Goal: Book appointment/travel/reservation

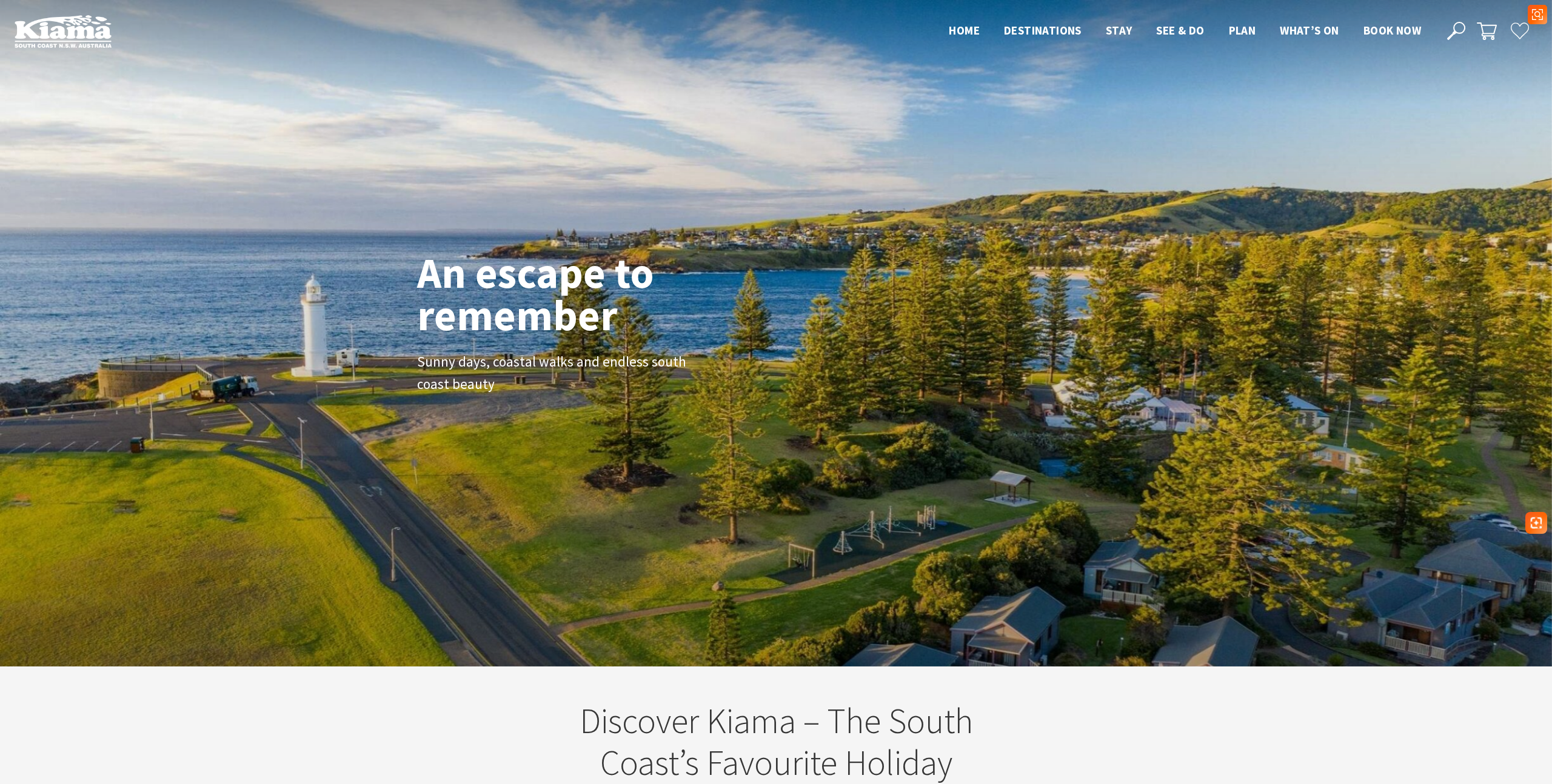
scroll to position [4, 0]
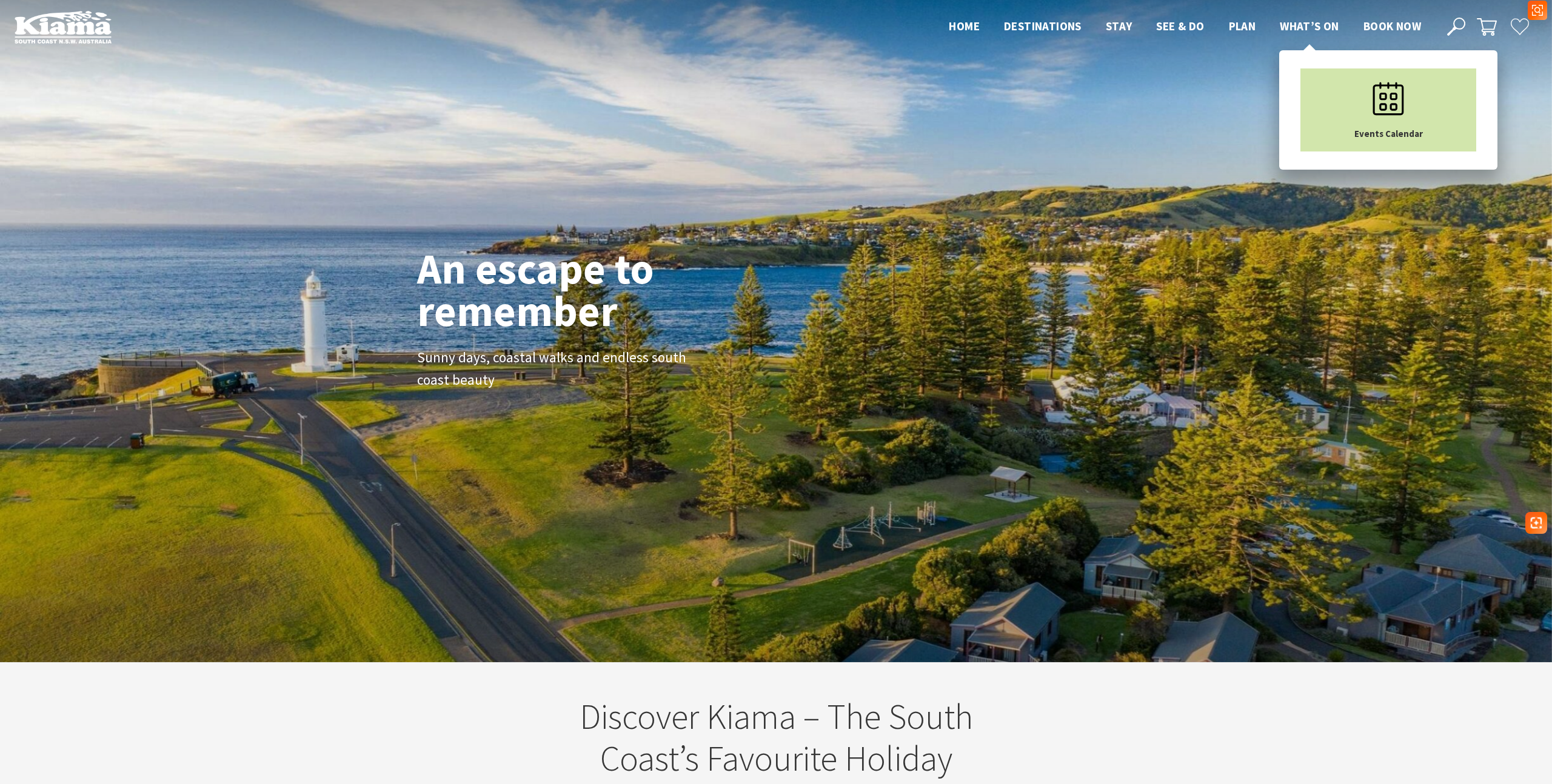
click at [1365, 96] on icon "Main Menu" at bounding box center [1388, 99] width 61 height 61
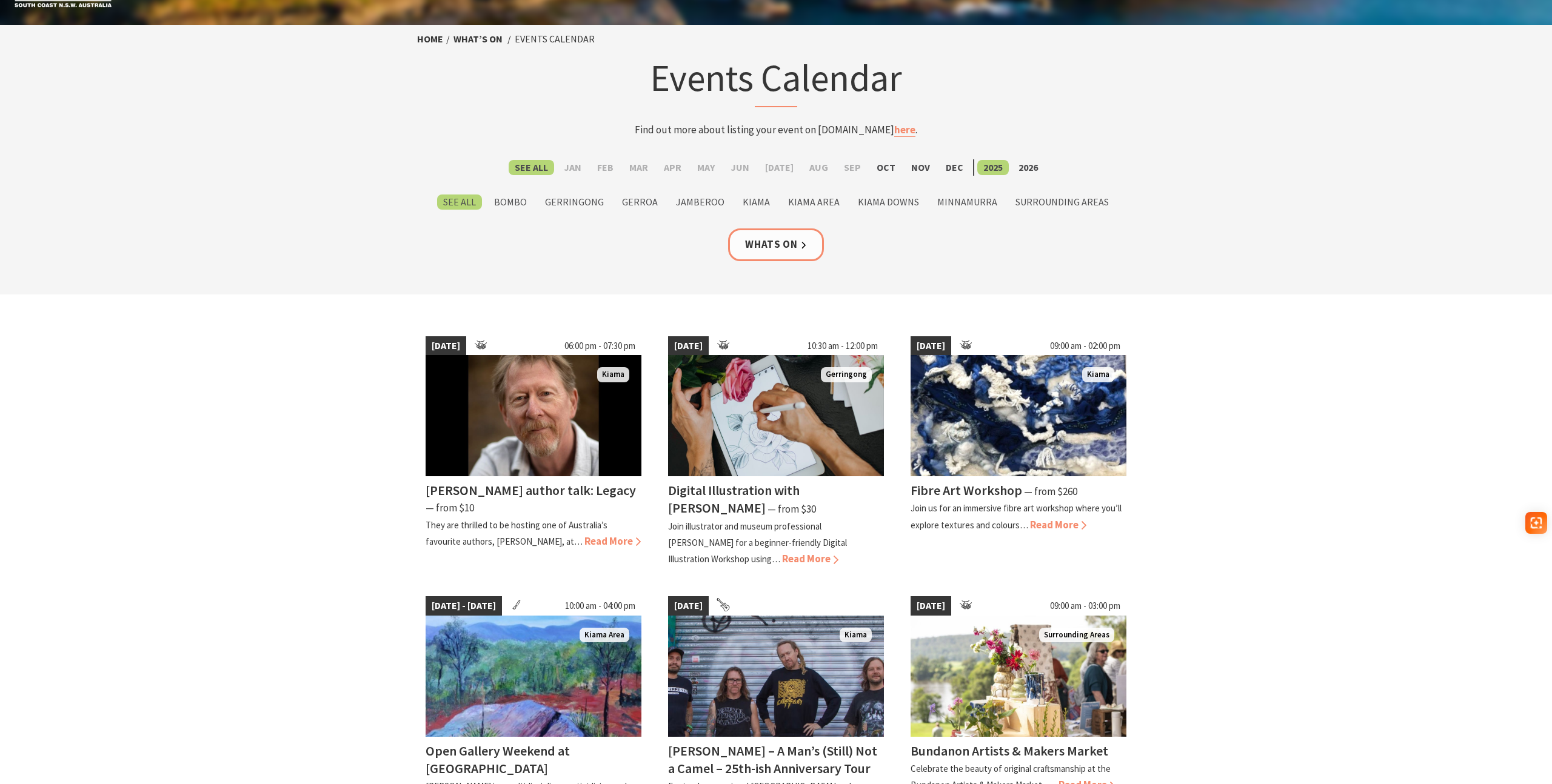
scroll to position [42, 0]
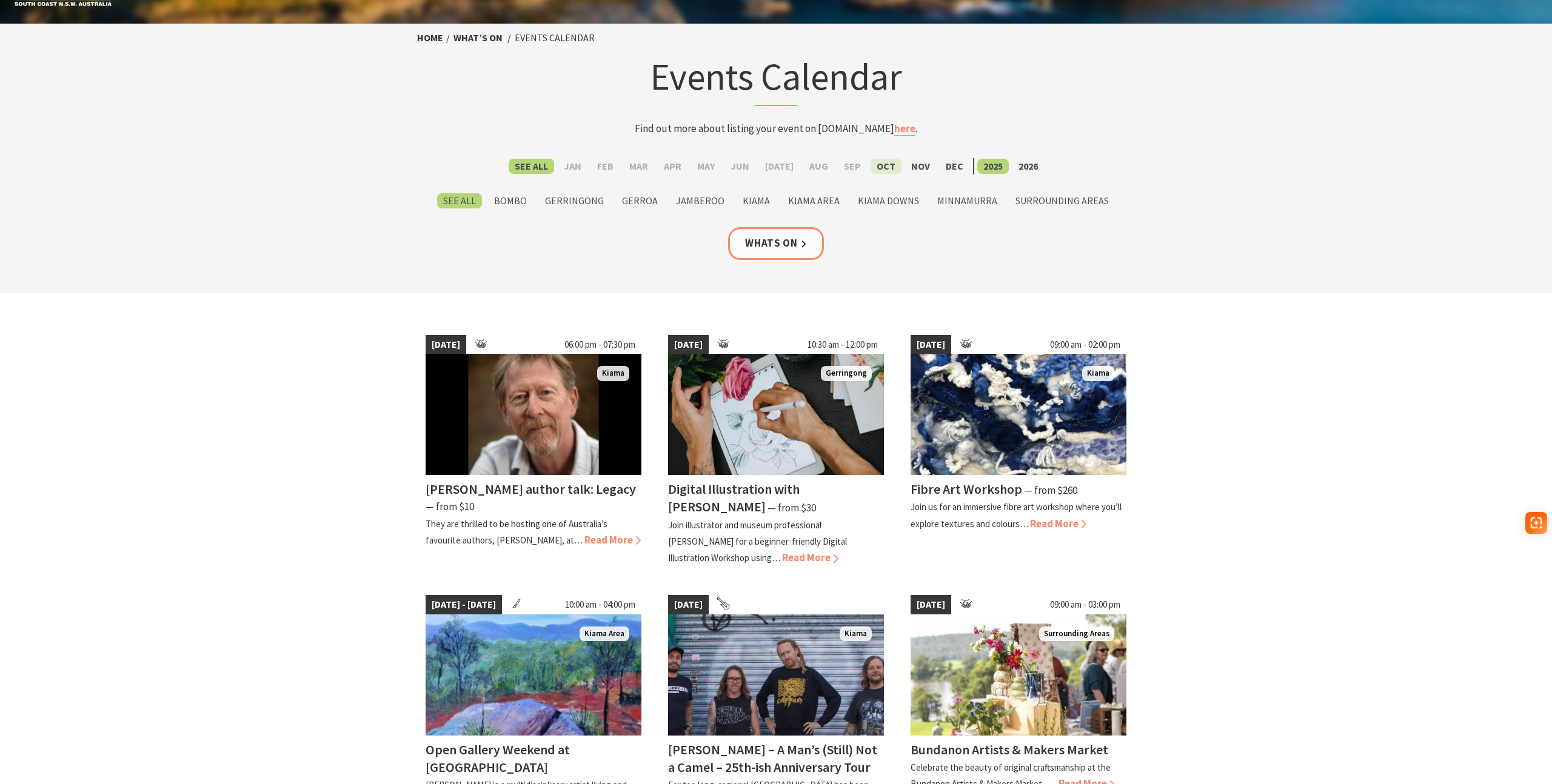
click at [881, 165] on label "Oct" at bounding box center [885, 166] width 31 height 15
click at [0, 0] on input "Oct" at bounding box center [0, 0] width 0 height 0
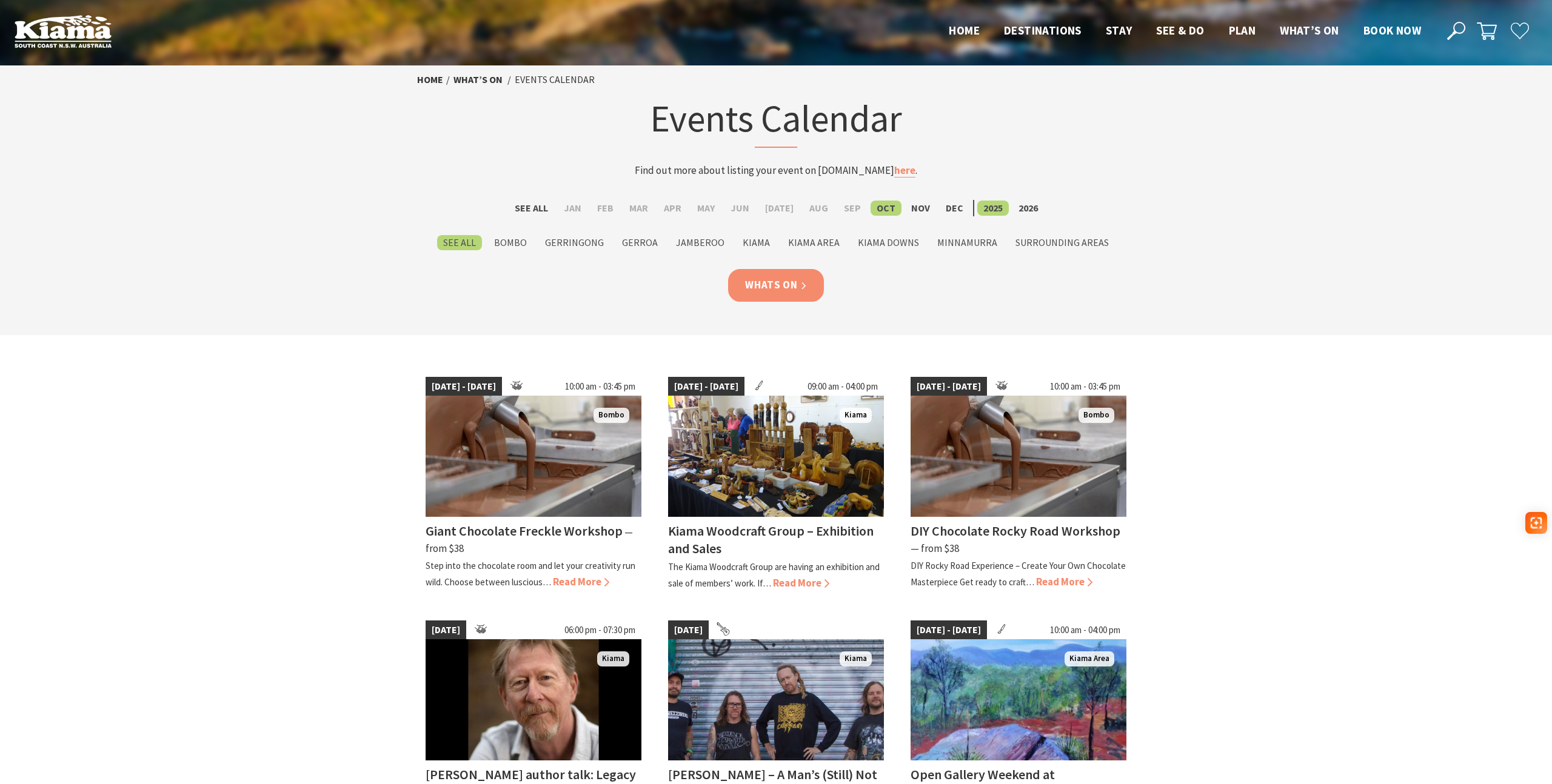
click at [777, 285] on link "Whats On" at bounding box center [776, 285] width 95 height 32
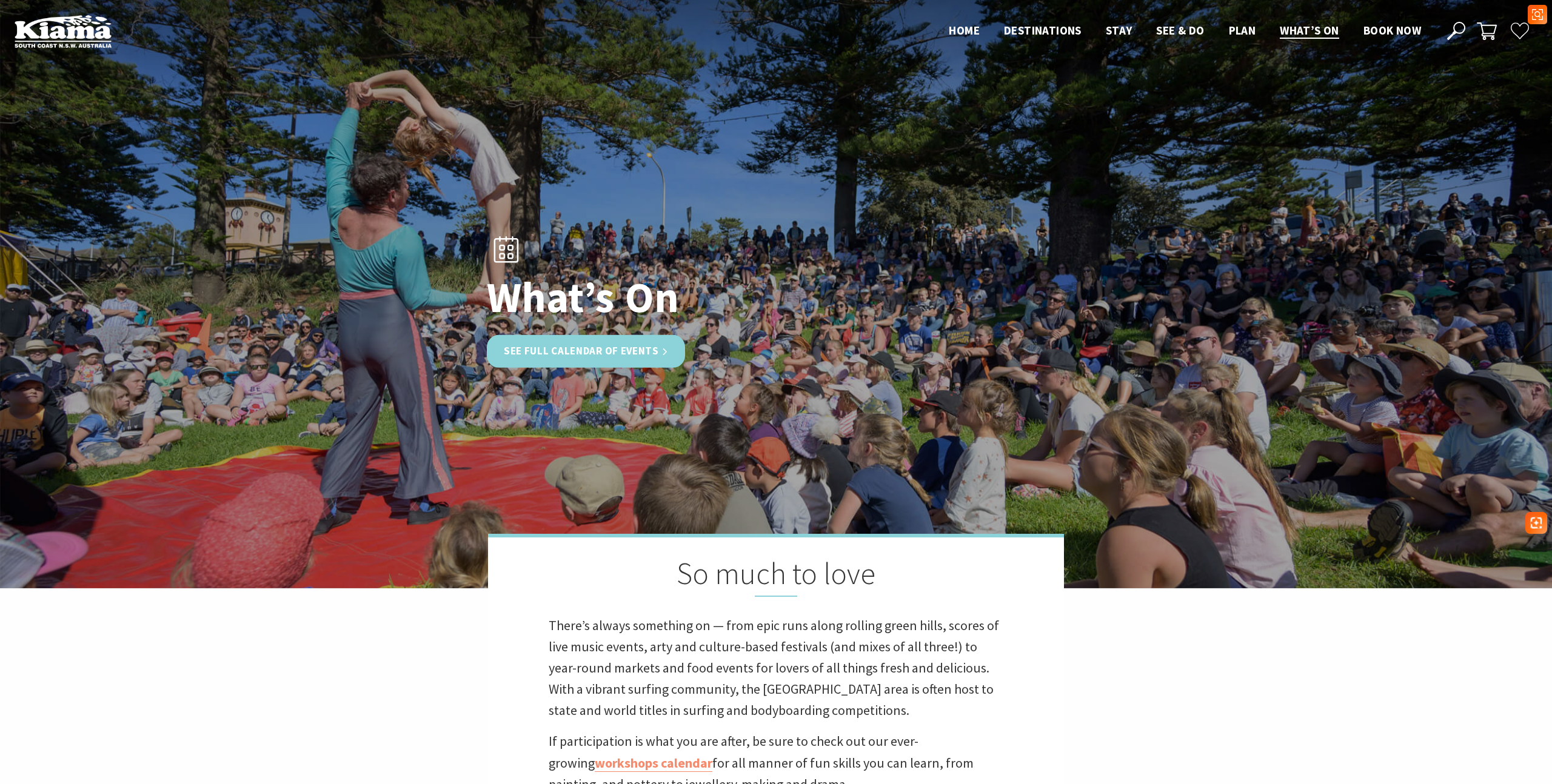
click at [624, 346] on link "See Full Calendar of Events" at bounding box center [586, 351] width 198 height 32
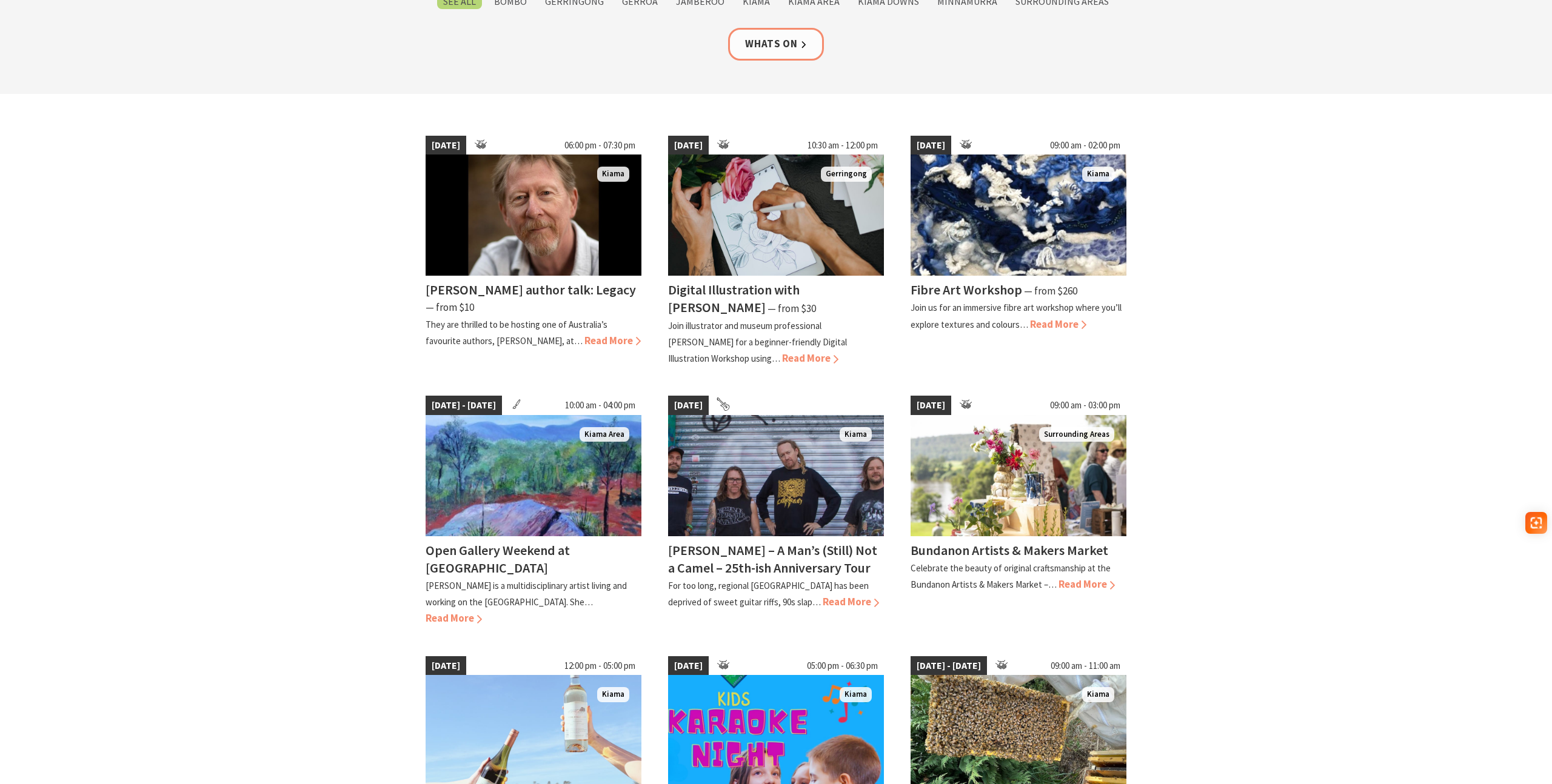
scroll to position [242, 0]
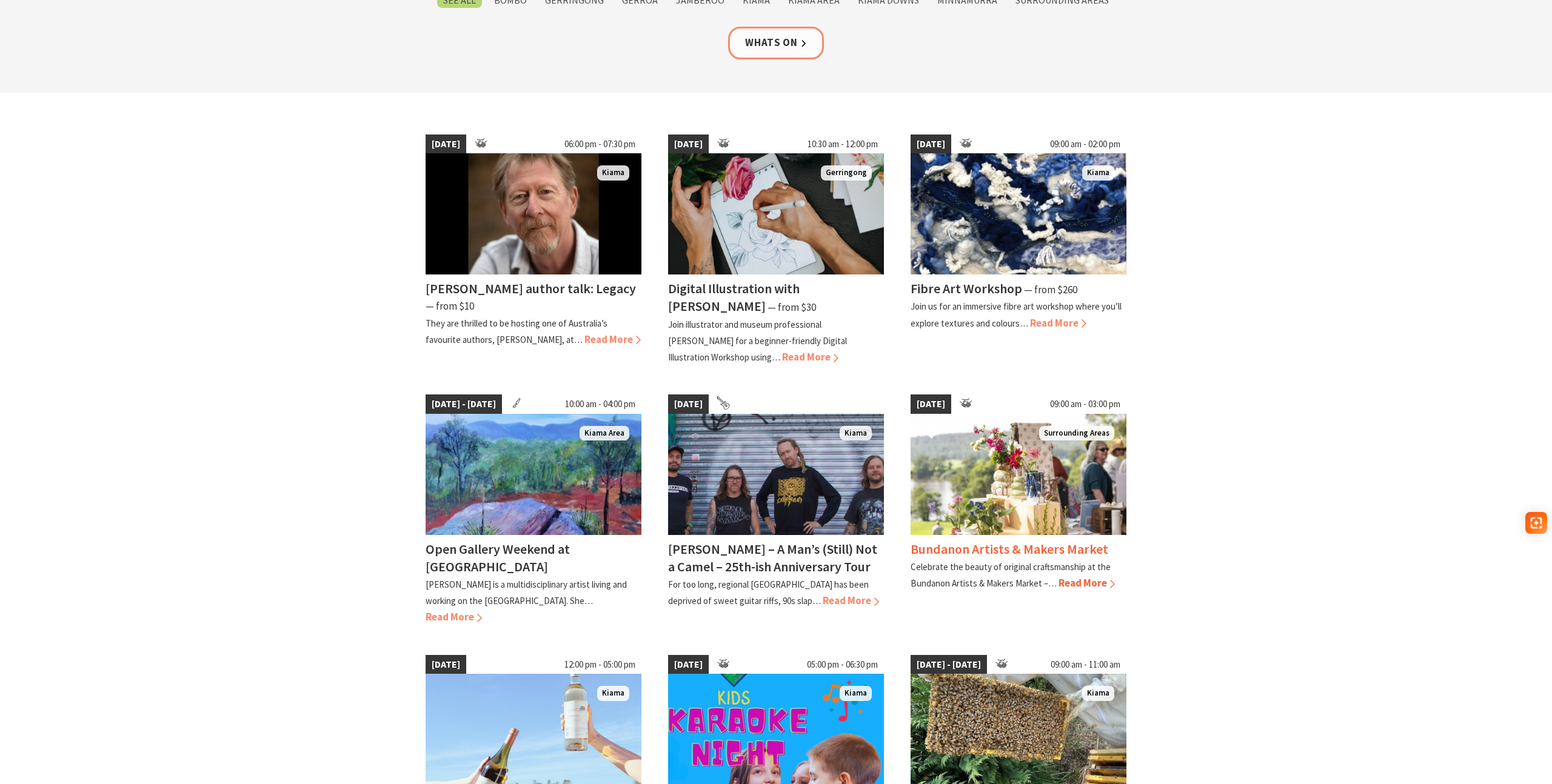
click at [1088, 548] on h4 "Bundanon Artists & Makers Market" at bounding box center [1009, 548] width 197 height 17
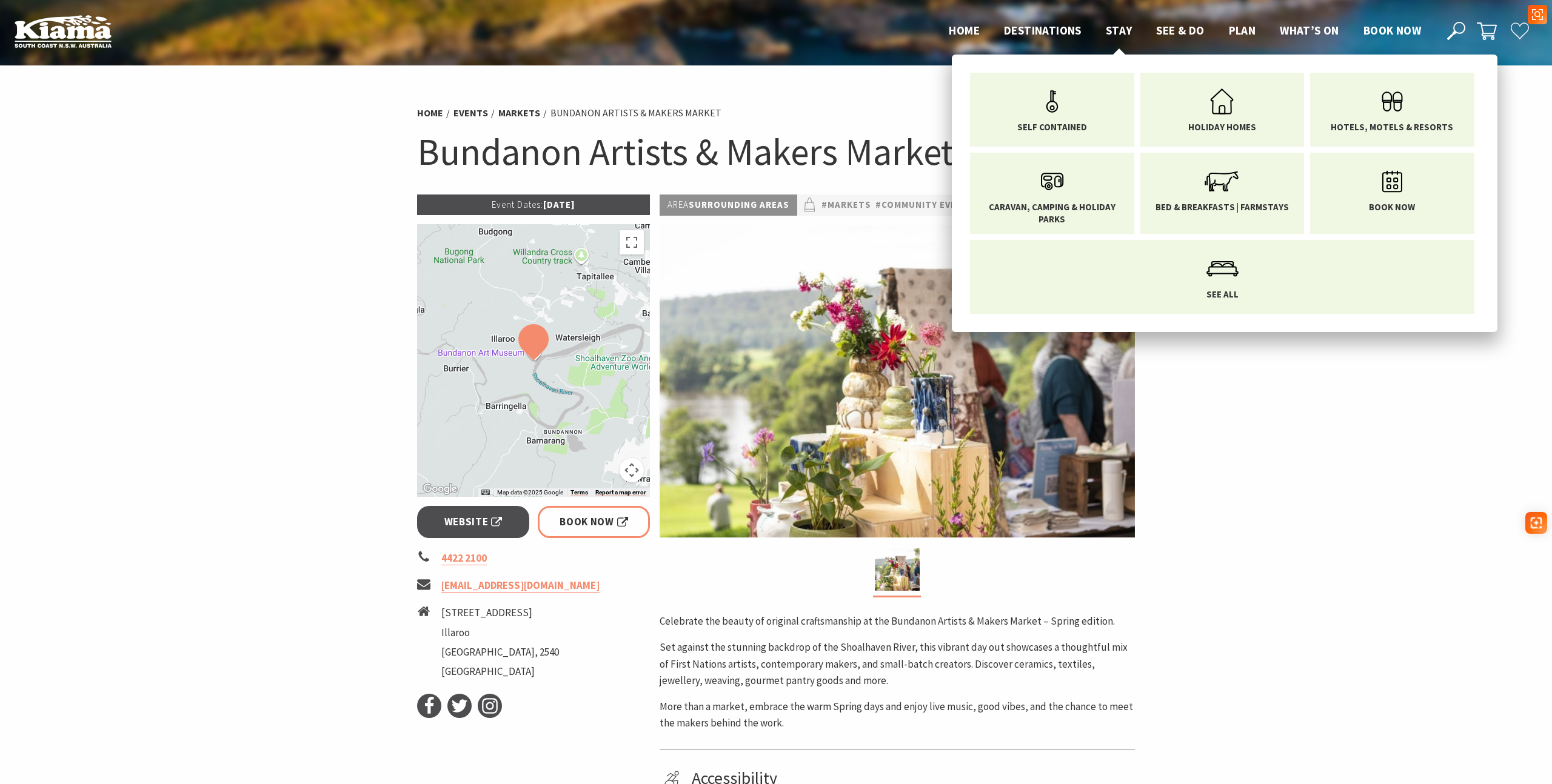
click at [1112, 31] on span "Stay" at bounding box center [1119, 30] width 26 height 14
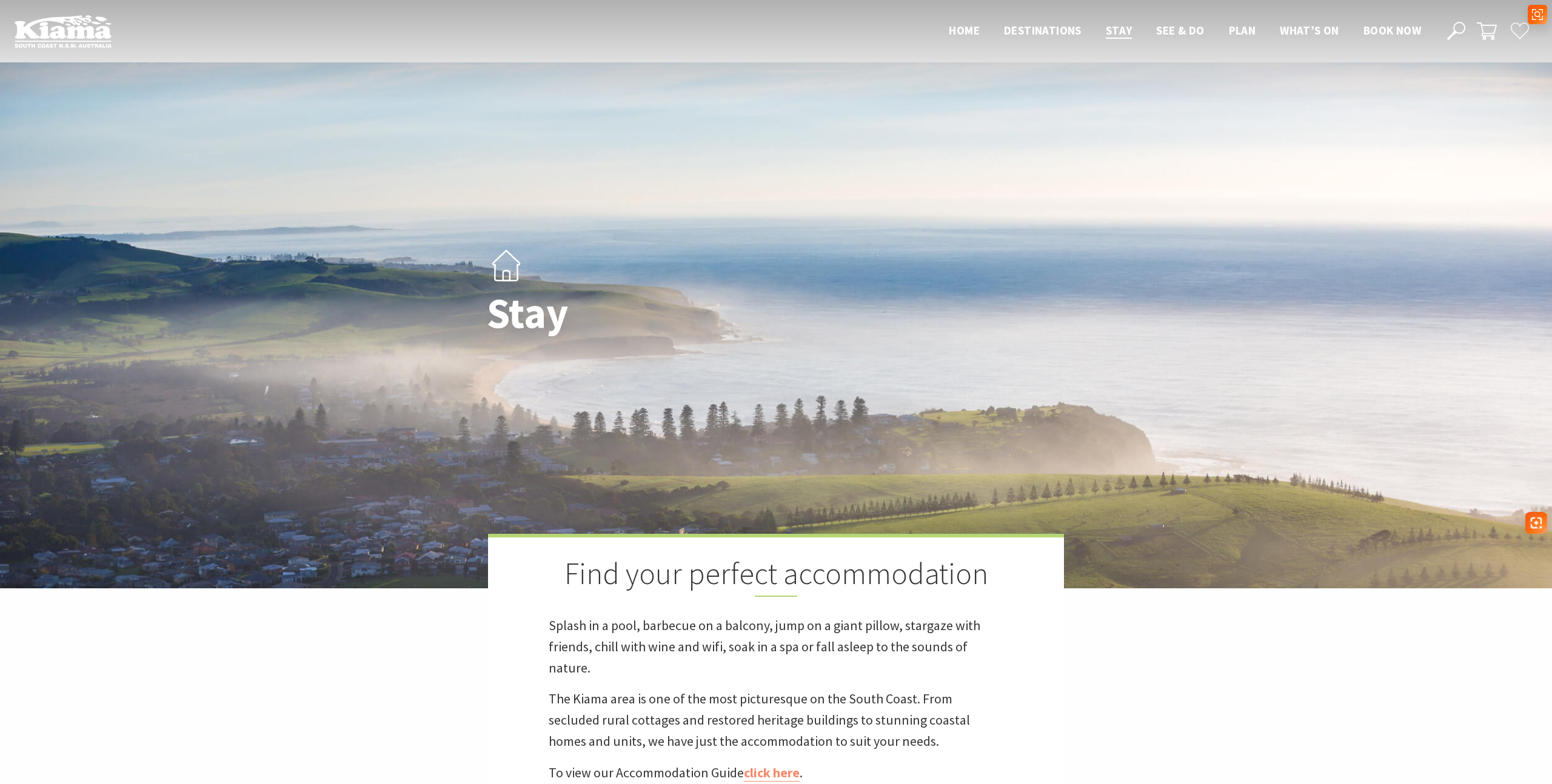
scroll to position [608, 0]
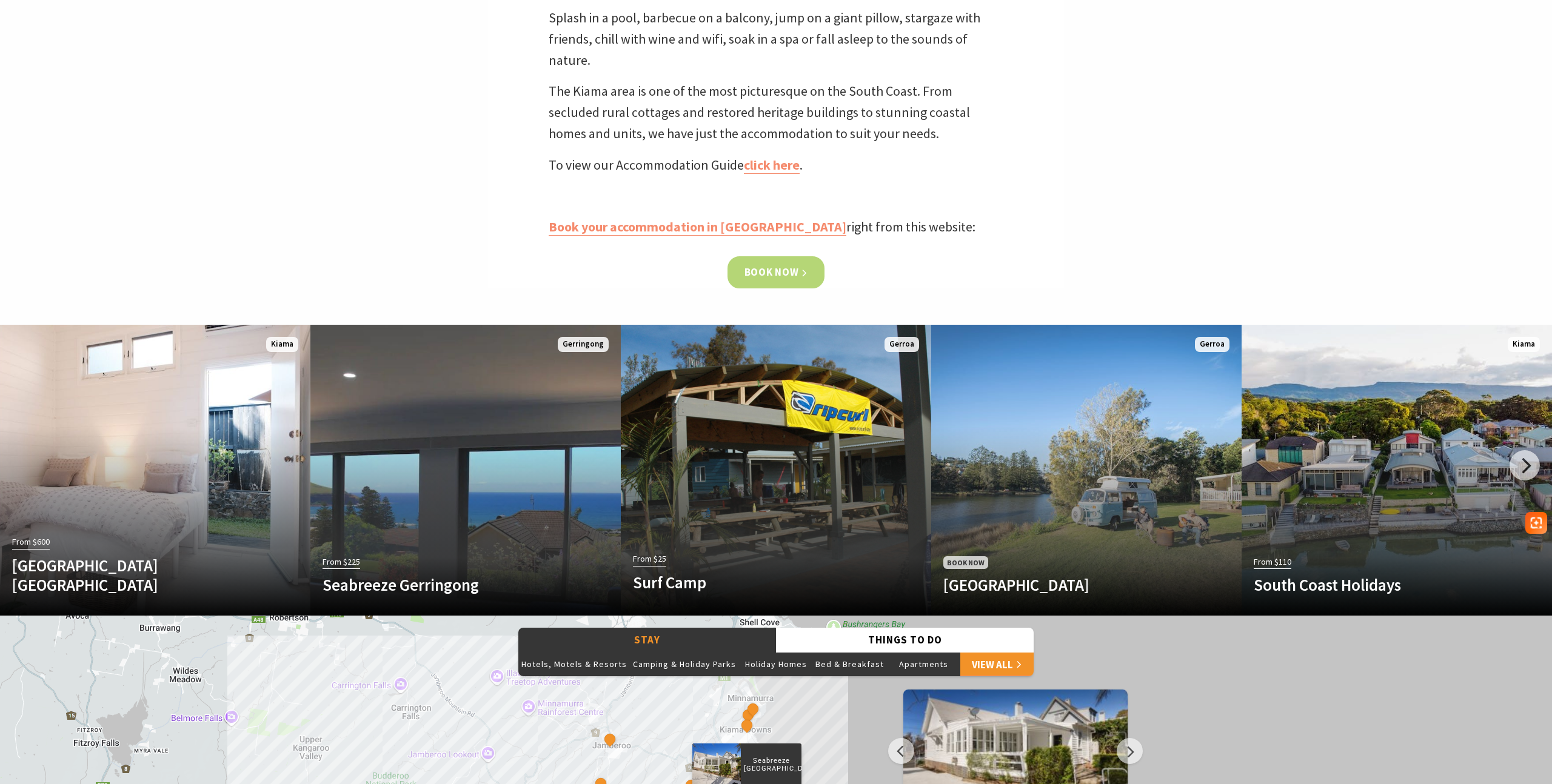
click at [781, 280] on link "Book now" at bounding box center [776, 273] width 98 height 32
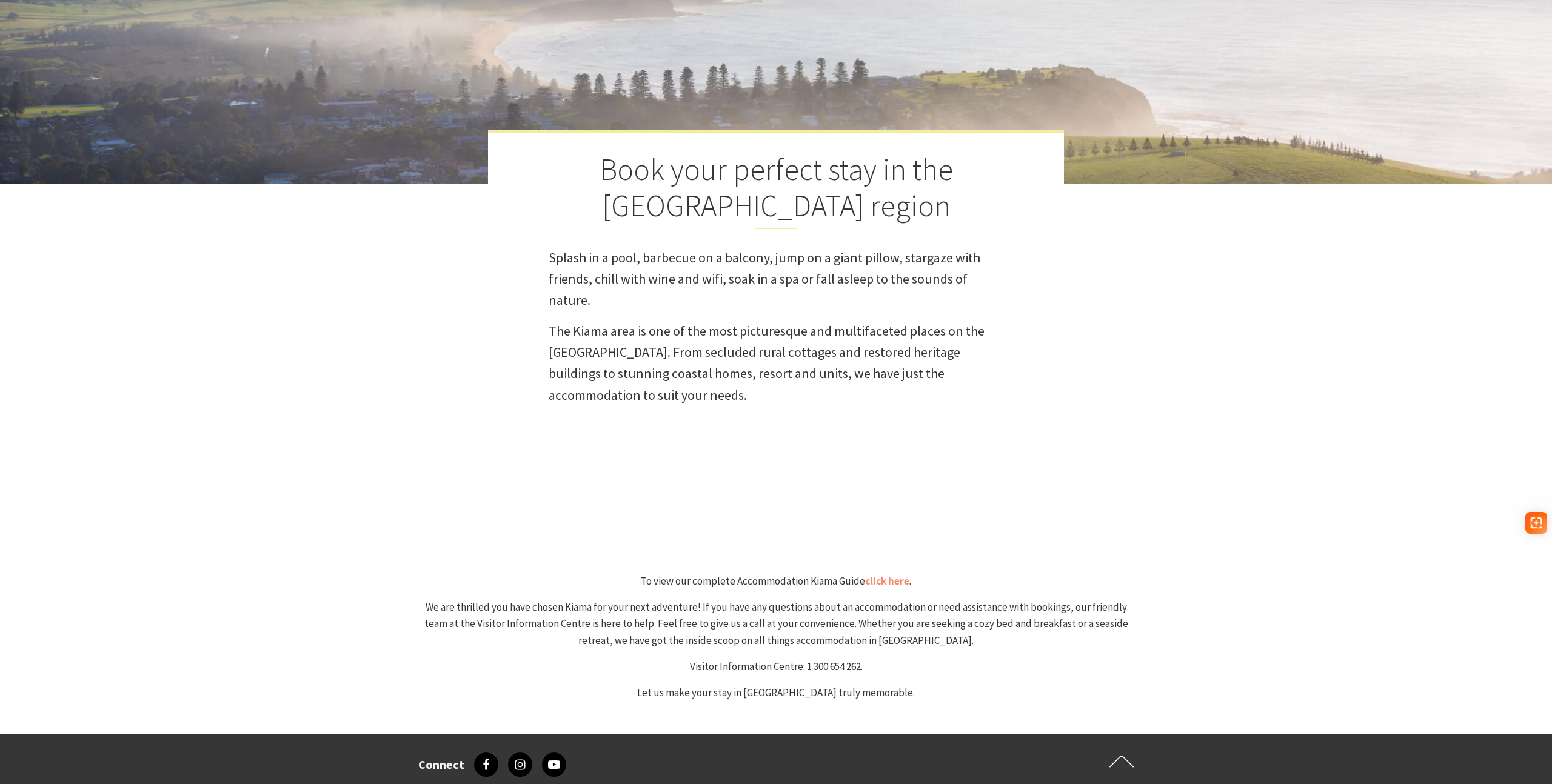
scroll to position [499, 0]
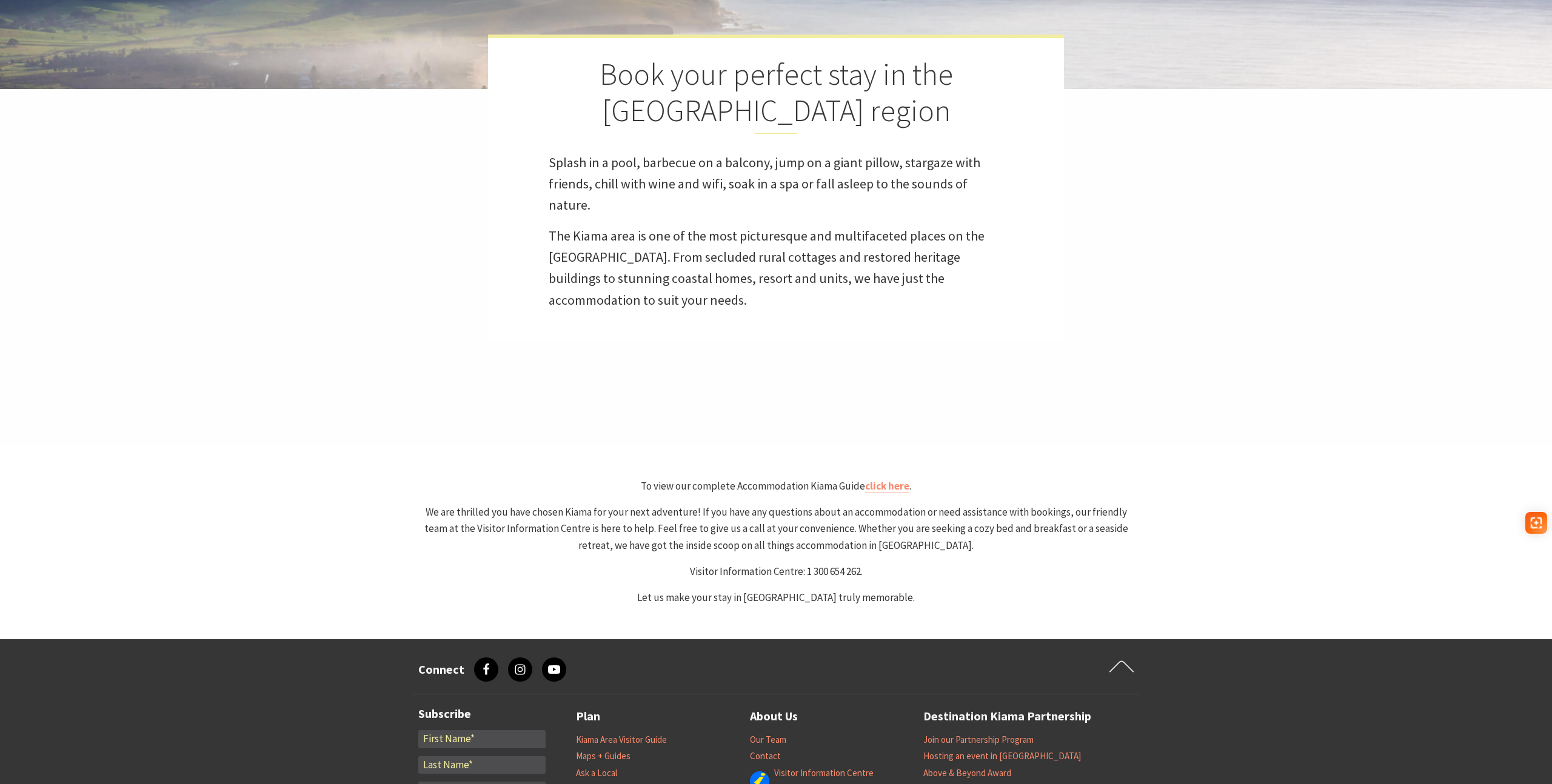
select select "3"
select select "2"
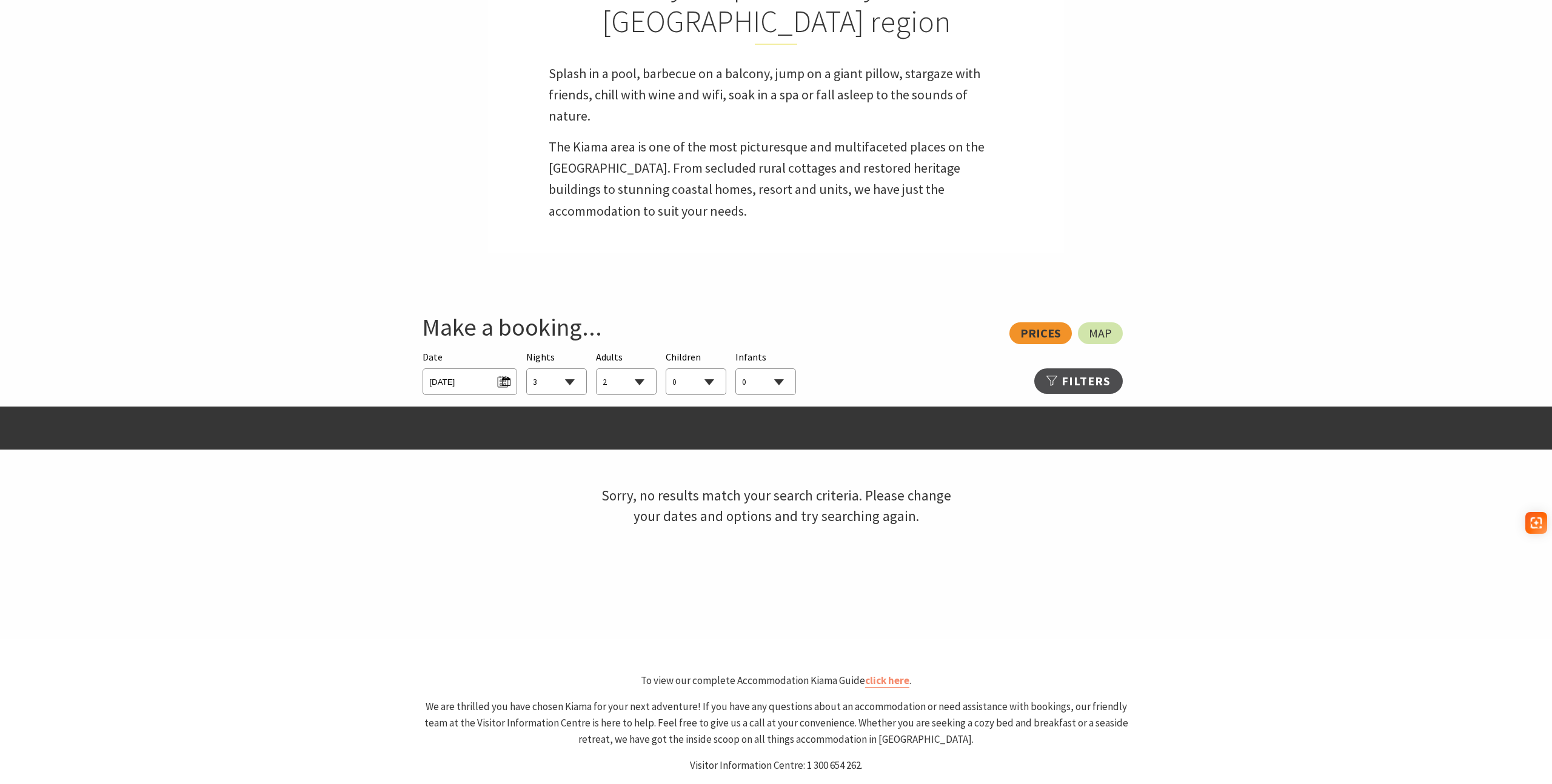
scroll to position [702, 0]
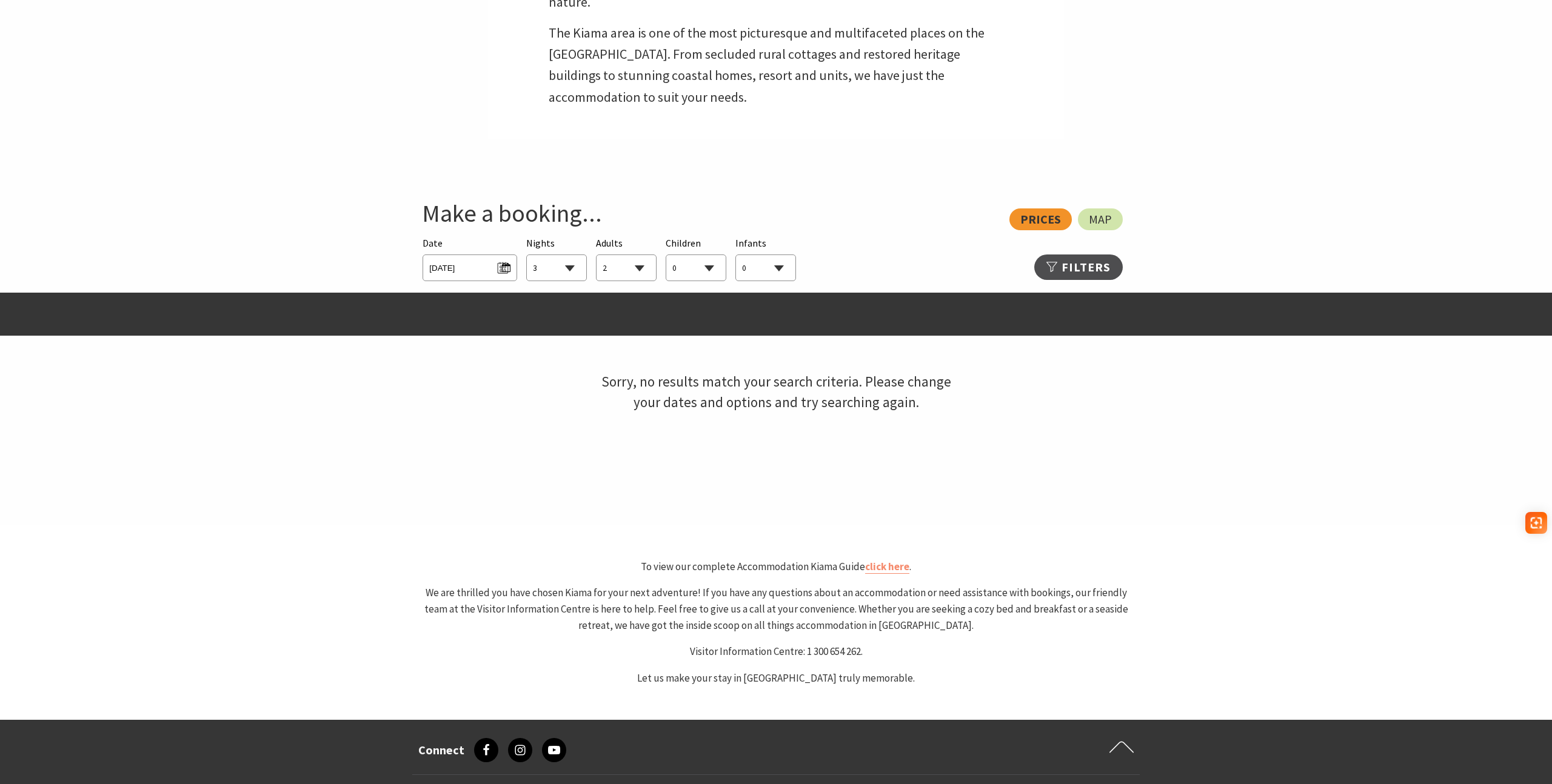
click at [567, 269] on select "1 2 3 4 5 6 7 8 9 10 11 12 13 14 15 16 17 18 19 20 21 22 23 24 25 26 27 28 29 30" at bounding box center [557, 268] width 59 height 26
select select "2"
click at [527, 255] on select "1 2 3 4 5 6 7 8 9 10 11 12 13 14 15 16 17 18 19 20 21 22 23 24 25 26 27 28 29 30" at bounding box center [557, 268] width 59 height 26
click at [505, 269] on span "[DATE]" at bounding box center [469, 266] width 81 height 16
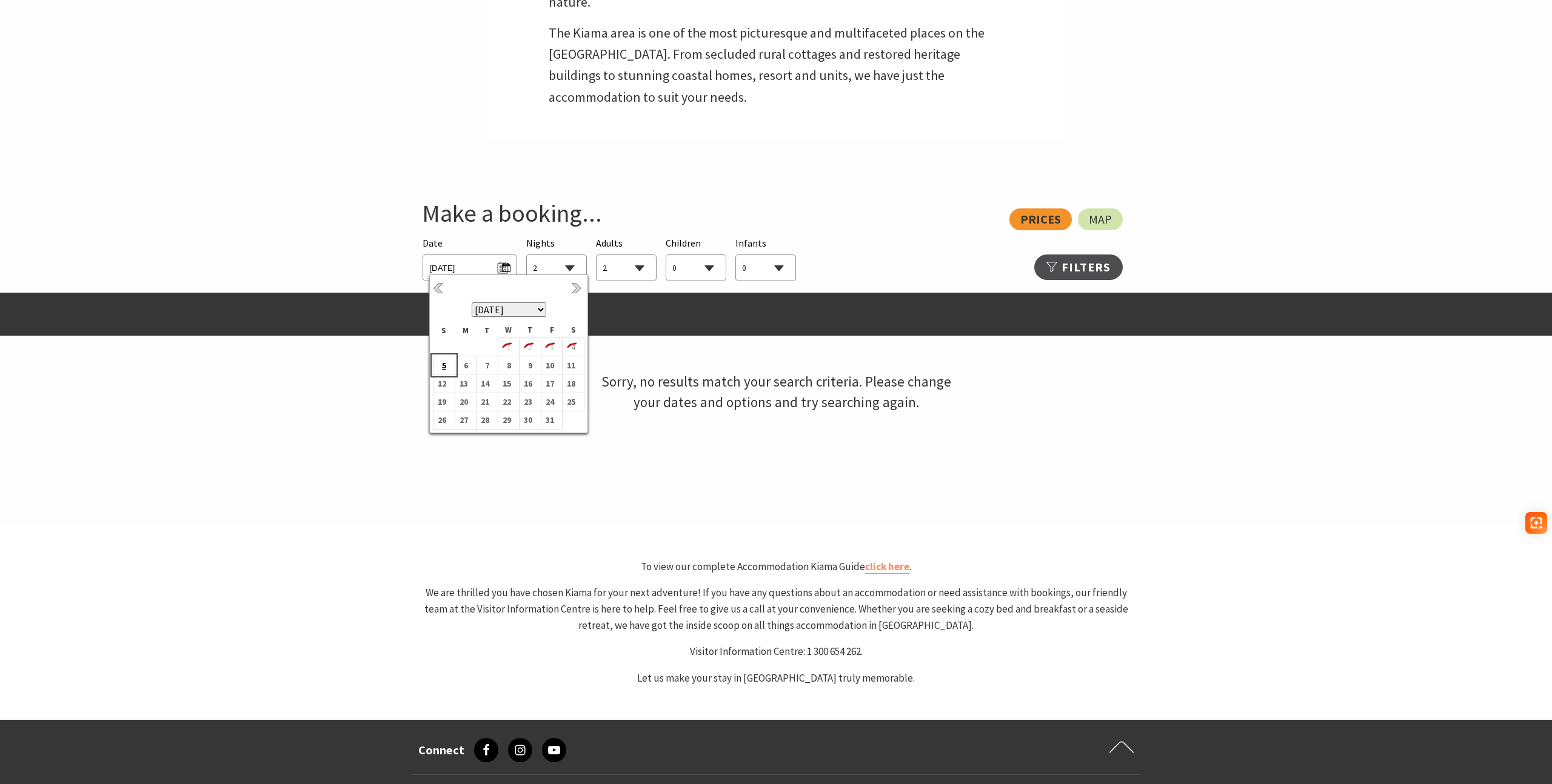
click at [444, 370] on b "5" at bounding box center [441, 366] width 16 height 16
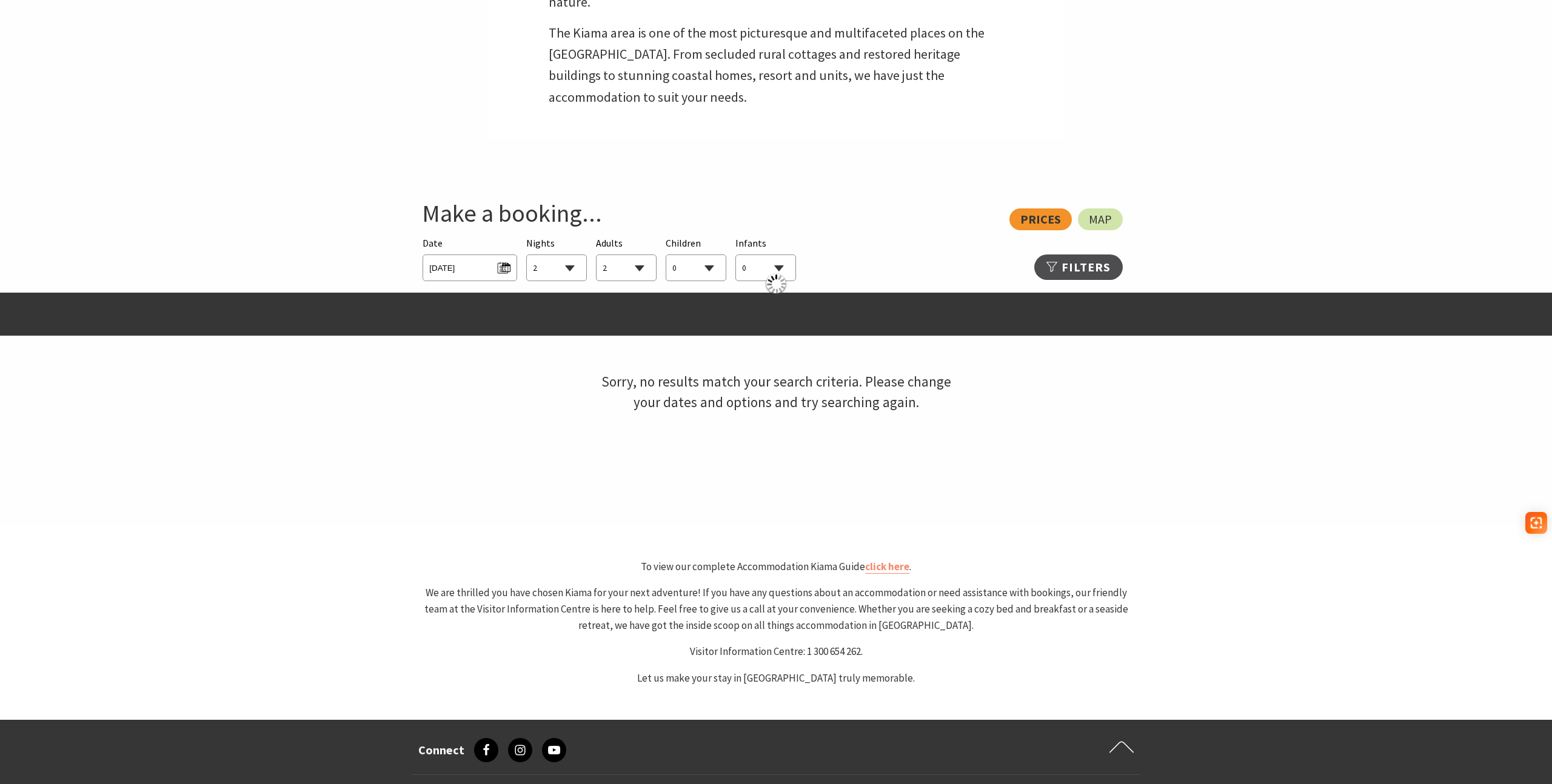
click at [459, 370] on div "Sorry, no results match your search criteria. Please change your dates and opti…" at bounding box center [776, 392] width 718 height 200
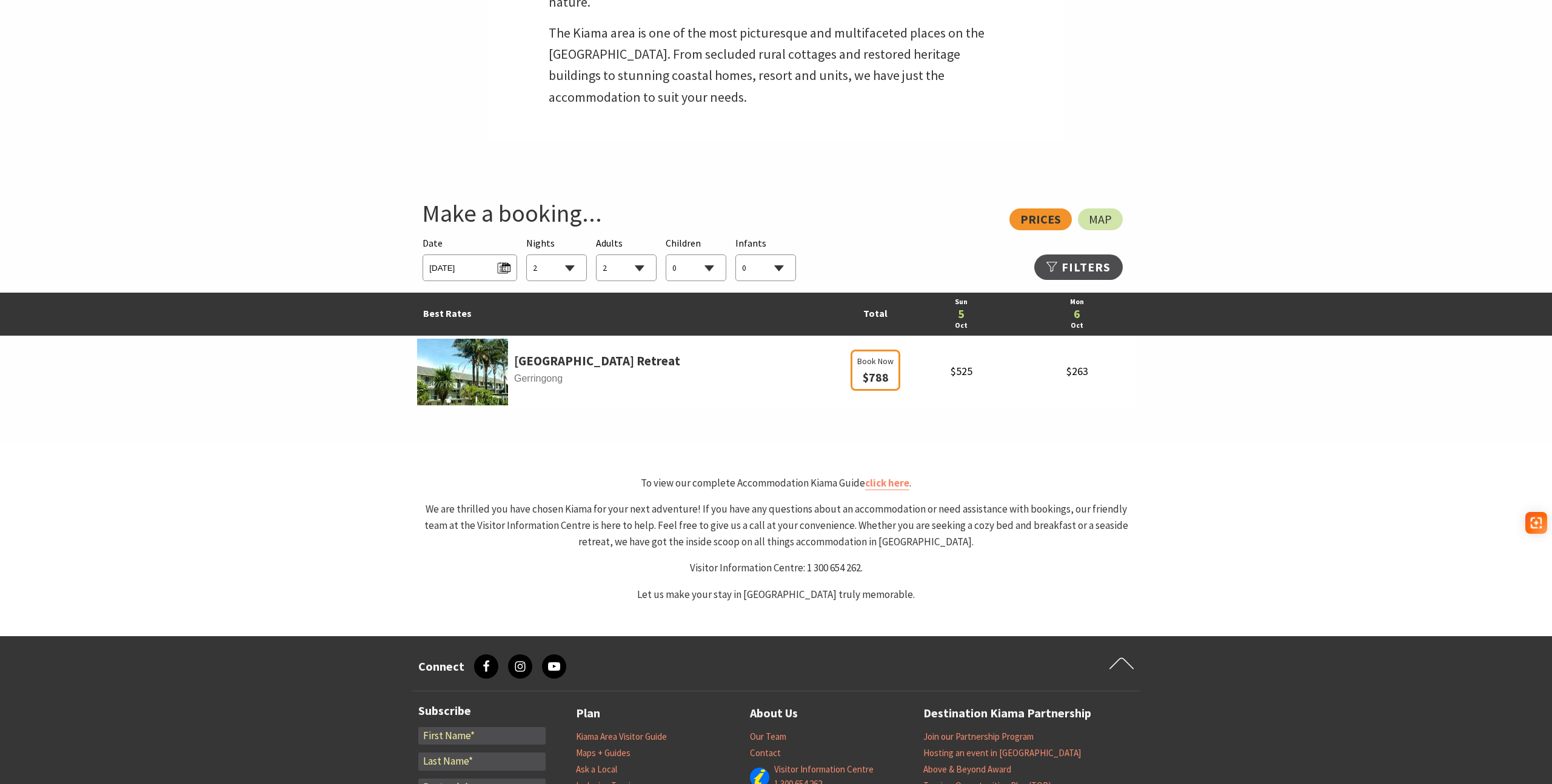
click at [694, 266] on select "0 1 2 3 4 5 6 7 8 9 10 11 12 13 14 15 16 17 18 19 20 21 22 23 24 25 26 27 28 29…" at bounding box center [696, 268] width 59 height 26
click at [630, 268] on select "0 1 2 3 4 5 6 7 8 9 10 11 12 13 14 15 16 17 18 19 20 21 22 23 24 25 26 27 28 29…" at bounding box center [626, 268] width 59 height 26
select select "3"
click at [597, 255] on select "0 1 2 3 4 5 6 7 8 9 10 11 12 13 14 15 16 17 18 19 20 21 22 23 24 25 26 27 28 29…" at bounding box center [626, 268] width 59 height 26
click at [705, 268] on select "0 1 2 3 4 5 6 7 8 9 10 11 12 13 14 15 16 17 18 19 20 21 22 23 24 25 26 27 28 29…" at bounding box center [696, 268] width 59 height 26
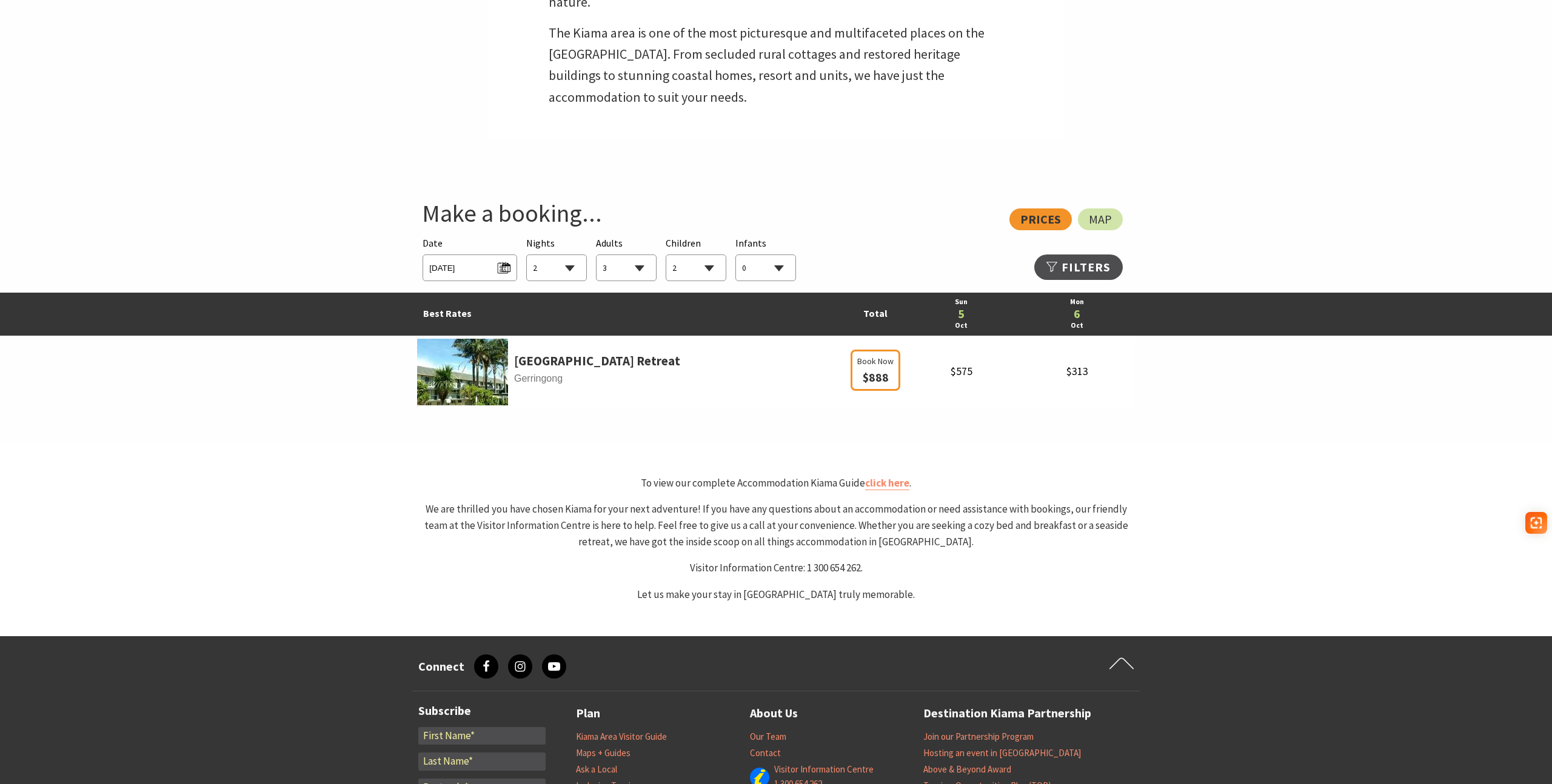
click at [667, 255] on select "0 1 2 3 4 5 6 7 8 9 10 11 12 13 14 15 16 17 18 19 20 21 22 23 24 25 26 27 28 29…" at bounding box center [696, 268] width 59 height 26
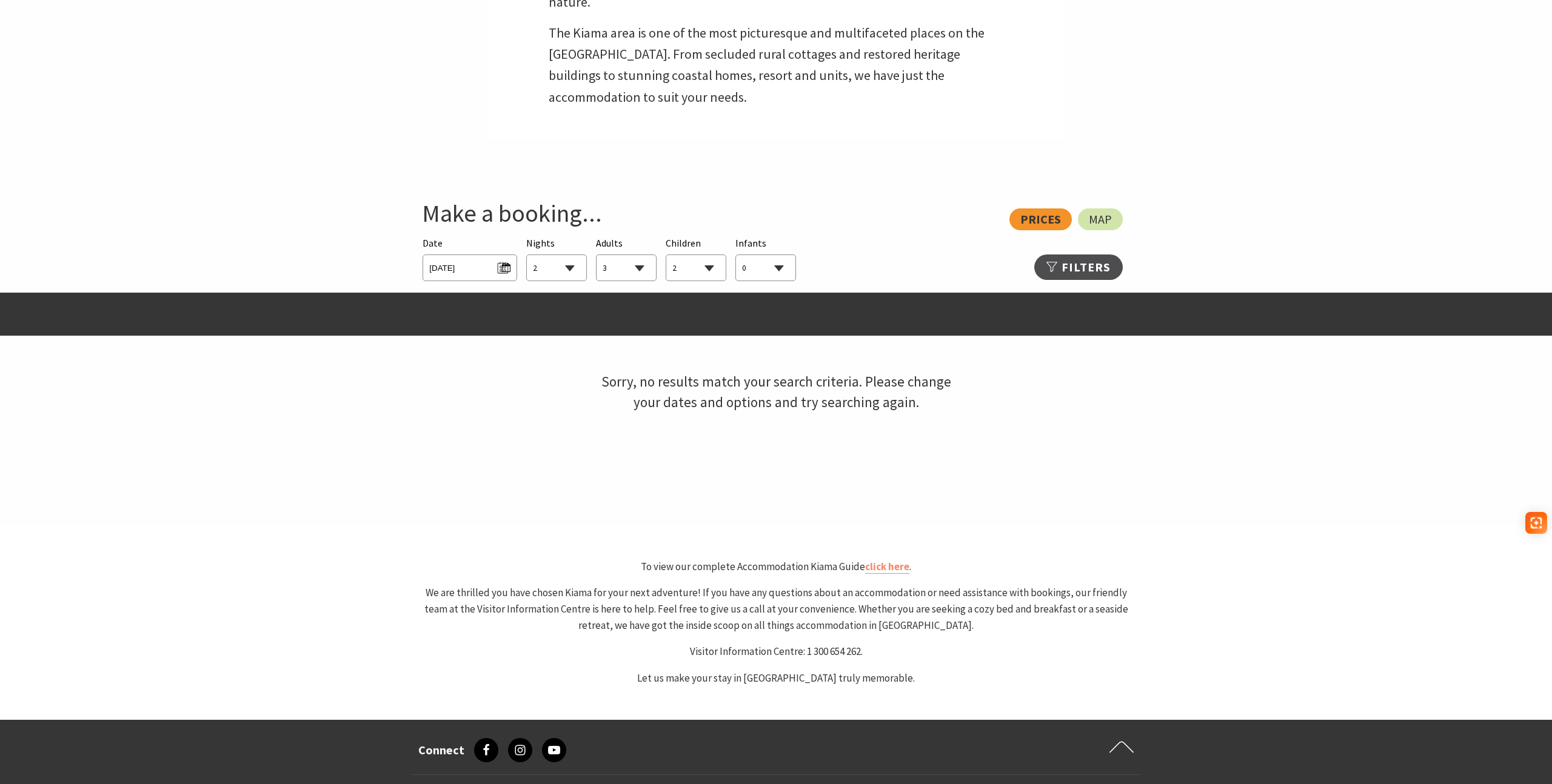
click at [699, 270] on select "0 1 2 3 4 5 6 7 8 9 10 11 12 13 14 15 16 17 18 19 20 21 22 23 24 25 26 27 28 29…" at bounding box center [696, 268] width 59 height 26
select select "1"
click at [667, 255] on select "0 1 2 3 4 5 6 7 8 9 10 11 12 13 14 15 16 17 18 19 20 21 22 23 24 25 26 27 28 29…" at bounding box center [696, 268] width 59 height 26
click at [576, 270] on select "1 2 3 4 5 6 7 8 9 10 11 12 13 14 15 16 17 18 19 20 21 22 23 24 25 26 27 28 29 30" at bounding box center [557, 268] width 59 height 26
